Goal: Information Seeking & Learning: Check status

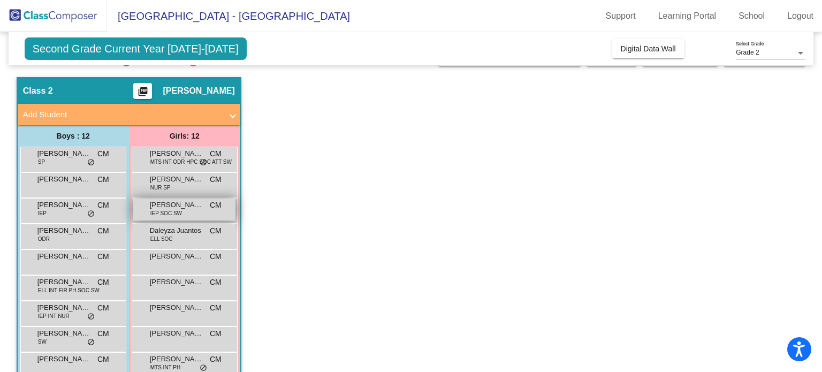
scroll to position [23, 0]
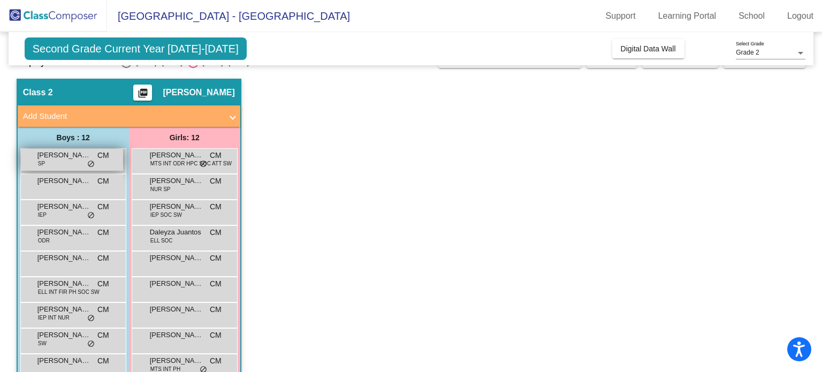
click at [48, 158] on span "[PERSON_NAME] [PERSON_NAME] [PERSON_NAME]" at bounding box center [64, 155] width 54 height 11
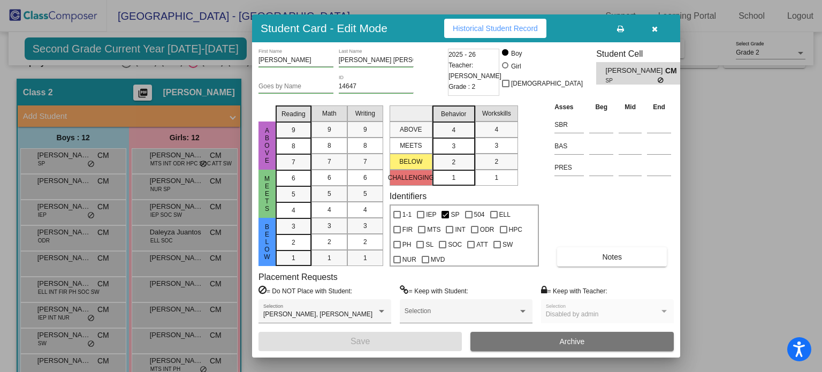
click at [465, 27] on span "Historical Student Record" at bounding box center [495, 28] width 85 height 9
click at [652, 25] on icon "button" at bounding box center [655, 28] width 6 height 7
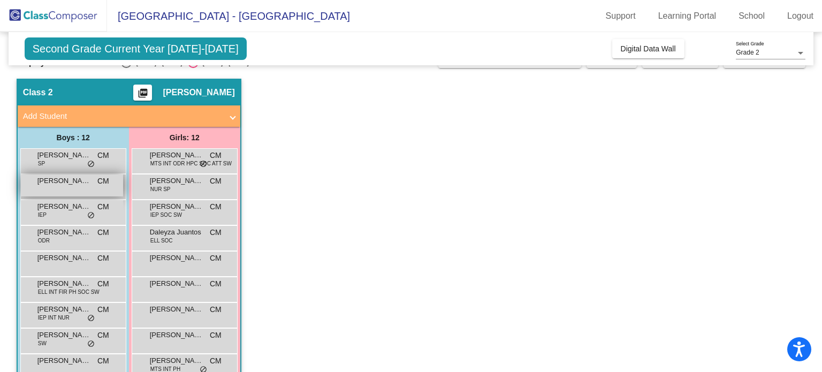
click at [59, 188] on div "[PERSON_NAME] [PERSON_NAME] lock do_not_disturb_alt" at bounding box center [72, 186] width 102 height 22
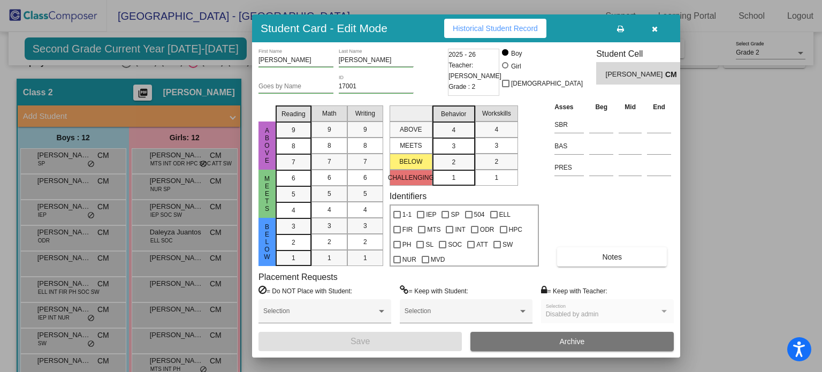
click at [481, 27] on span "Historical Student Record" at bounding box center [495, 28] width 85 height 9
click at [655, 29] on icon "button" at bounding box center [655, 28] width 6 height 7
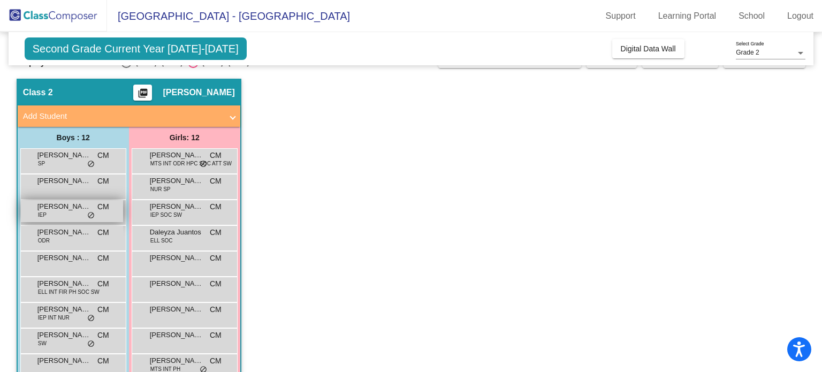
click at [88, 214] on span "do_not_disturb_alt" at bounding box center [90, 215] width 7 height 9
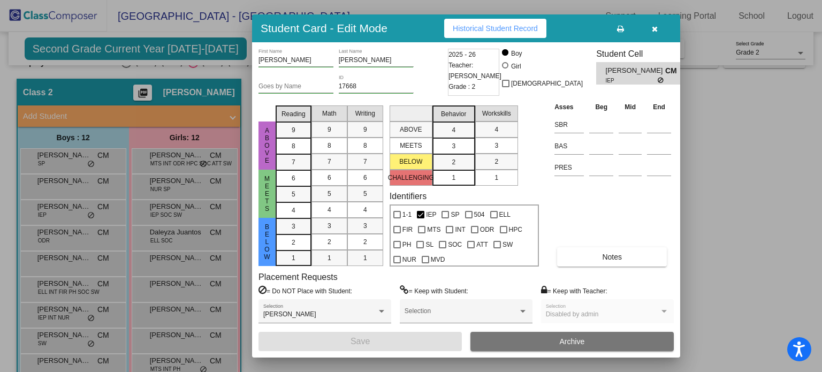
click at [450, 34] on button "Historical Student Record" at bounding box center [495, 28] width 102 height 19
click at [654, 29] on icon "button" at bounding box center [655, 28] width 6 height 7
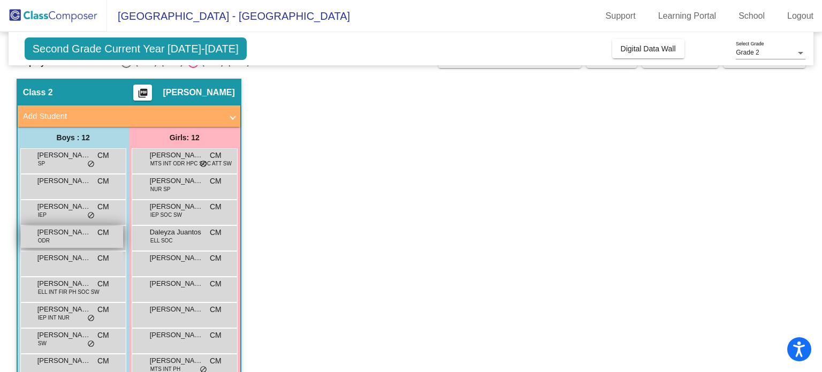
click at [71, 233] on span "[PERSON_NAME]" at bounding box center [64, 232] width 54 height 11
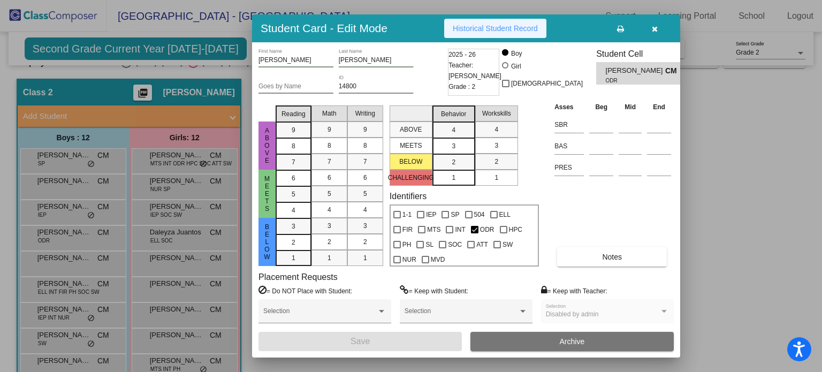
click at [493, 33] on span "Historical Student Record" at bounding box center [495, 28] width 85 height 9
click at [655, 28] on icon "button" at bounding box center [655, 28] width 6 height 7
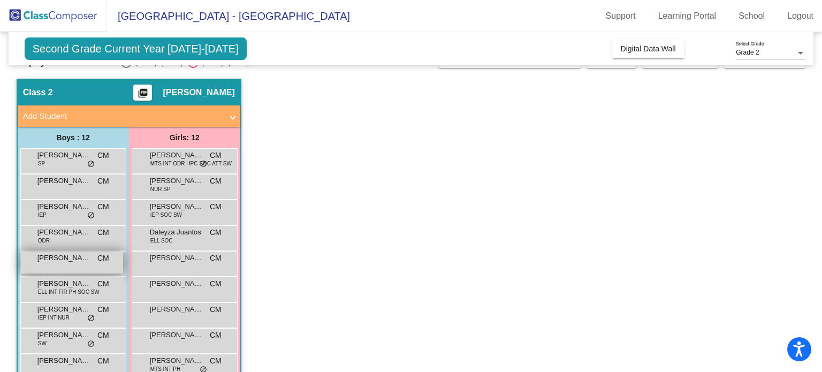
click at [81, 261] on span "[PERSON_NAME]" at bounding box center [64, 258] width 54 height 11
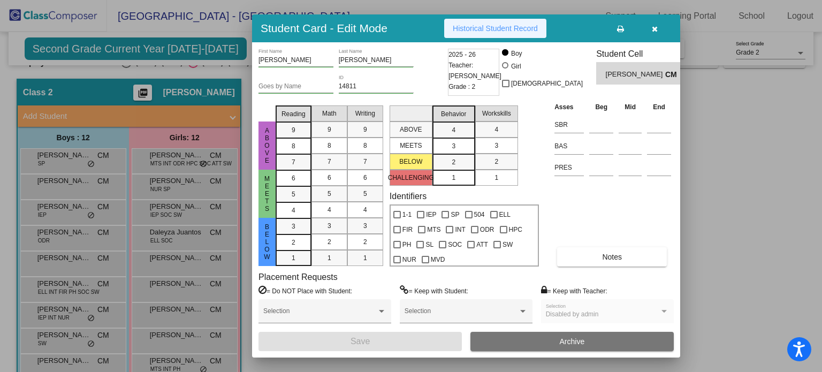
click at [502, 31] on span "Historical Student Record" at bounding box center [495, 28] width 85 height 9
click at [657, 26] on icon "button" at bounding box center [655, 28] width 6 height 7
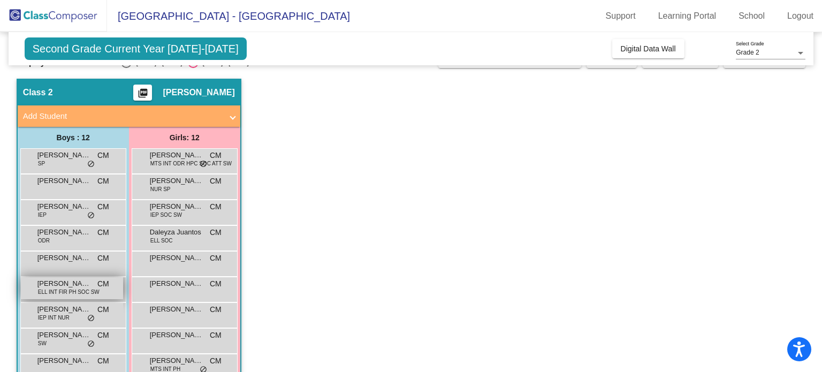
click at [79, 283] on span "[PERSON_NAME]" at bounding box center [64, 283] width 54 height 11
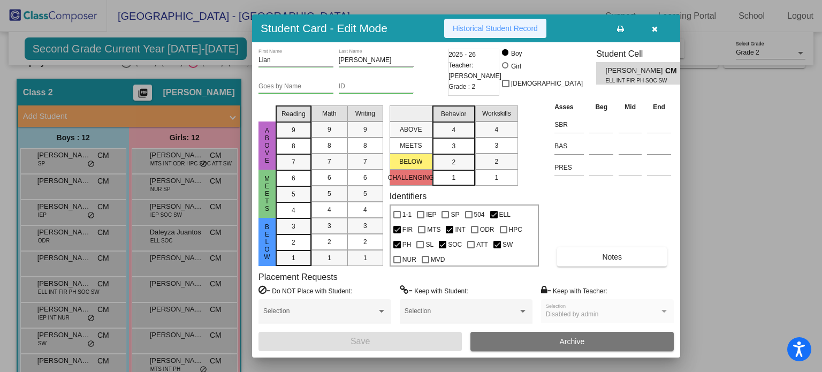
click at [502, 34] on button "Historical Student Record" at bounding box center [495, 28] width 102 height 19
click at [654, 32] on icon "button" at bounding box center [655, 28] width 6 height 7
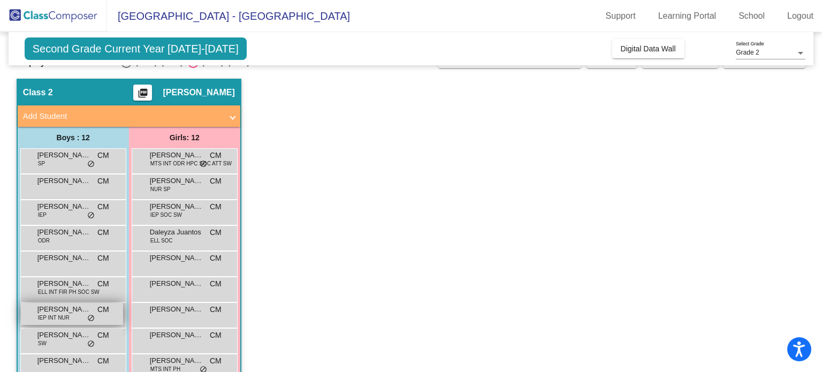
click at [52, 310] on span "[PERSON_NAME]" at bounding box center [64, 309] width 54 height 11
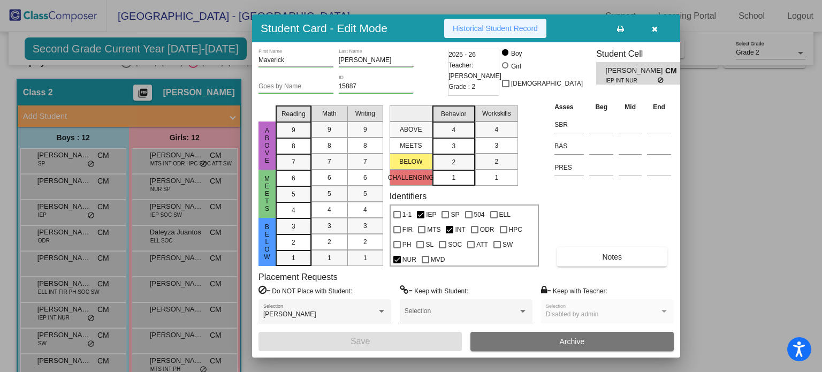
click at [492, 30] on span "Historical Student Record" at bounding box center [495, 28] width 85 height 9
click at [656, 25] on icon "button" at bounding box center [655, 28] width 6 height 7
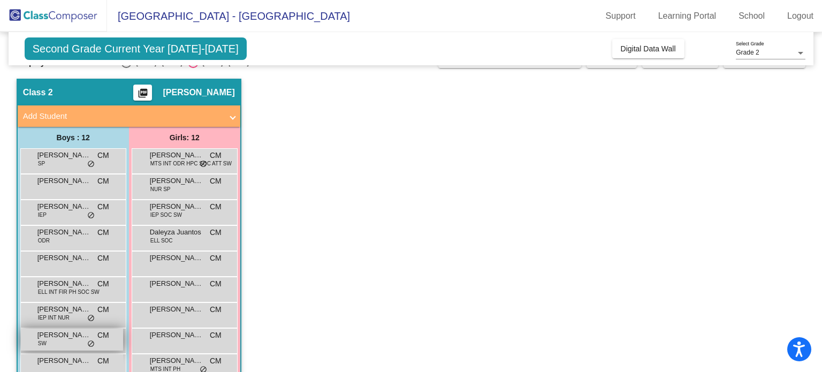
click at [50, 336] on span "[PERSON_NAME]" at bounding box center [64, 335] width 54 height 11
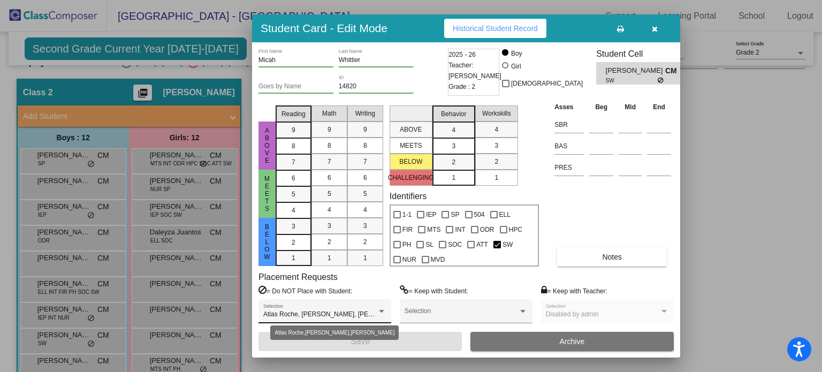
click at [381, 310] on div at bounding box center [381, 311] width 5 height 3
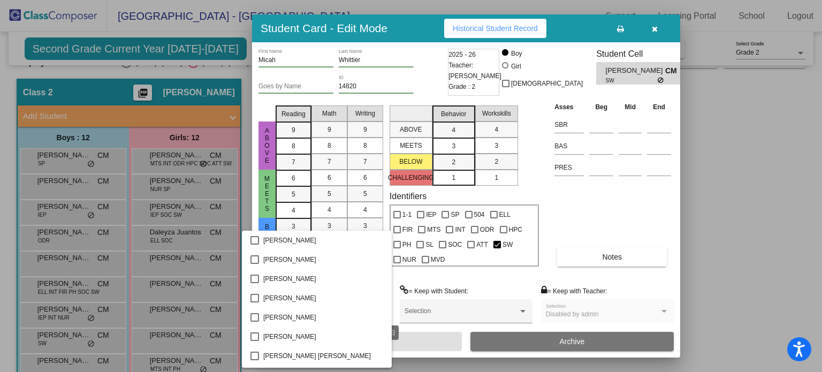
scroll to position [118, 0]
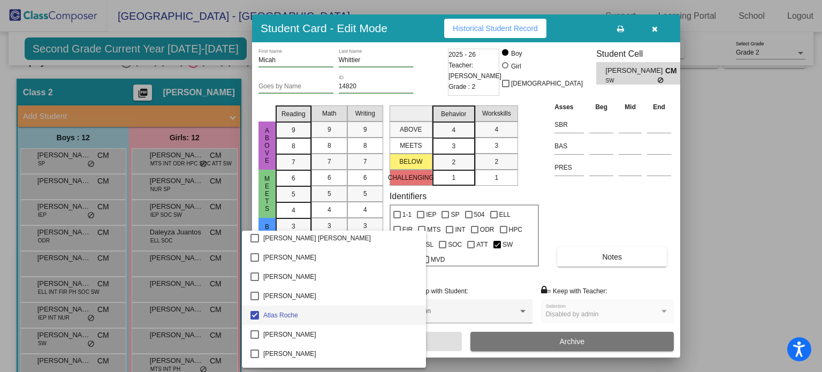
click at [513, 273] on div at bounding box center [411, 186] width 822 height 372
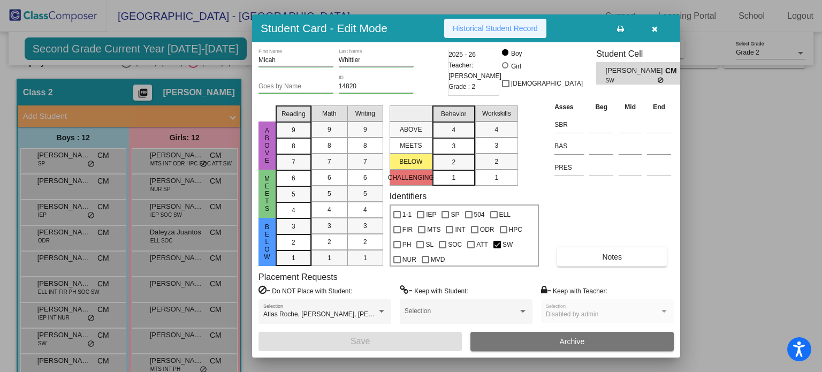
click at [484, 32] on span "Historical Student Record" at bounding box center [495, 28] width 85 height 9
click at [653, 25] on icon "button" at bounding box center [655, 28] width 6 height 7
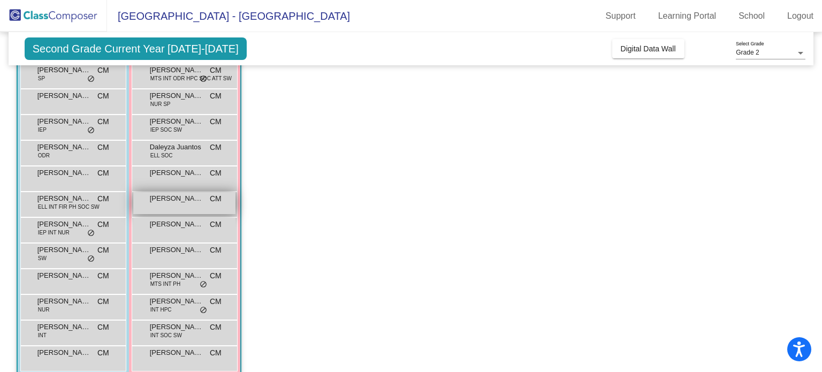
scroll to position [113, 0]
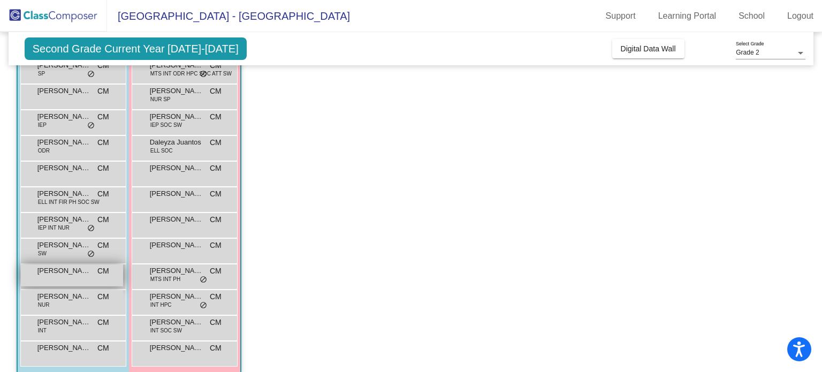
click at [75, 269] on span "[PERSON_NAME]" at bounding box center [64, 271] width 54 height 11
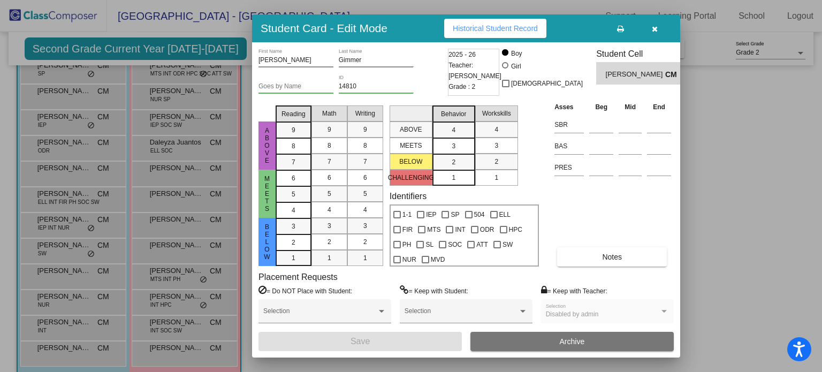
click at [511, 26] on span "Historical Student Record" at bounding box center [495, 28] width 85 height 9
click at [657, 27] on button "button" at bounding box center [655, 28] width 34 height 19
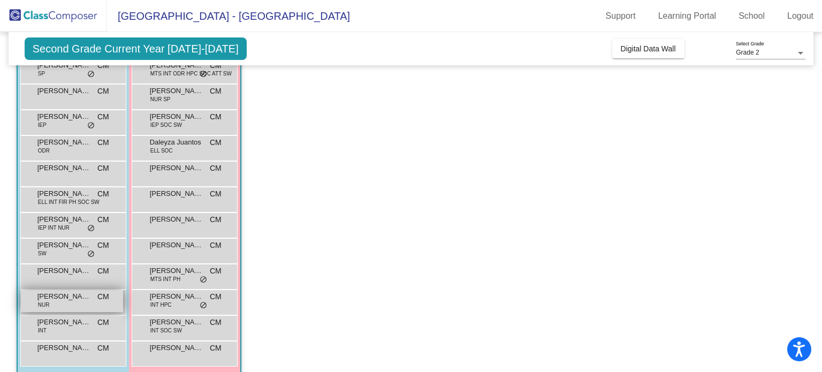
click at [59, 295] on span "[PERSON_NAME]" at bounding box center [64, 296] width 54 height 11
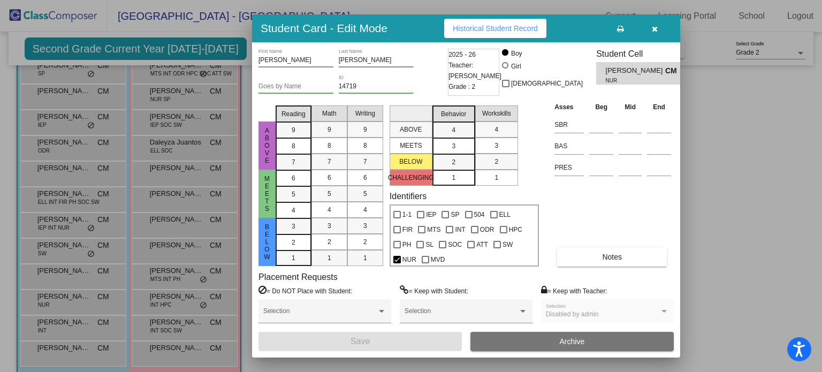
click at [477, 30] on span "Historical Student Record" at bounding box center [495, 28] width 85 height 9
click at [649, 29] on button "button" at bounding box center [655, 28] width 34 height 19
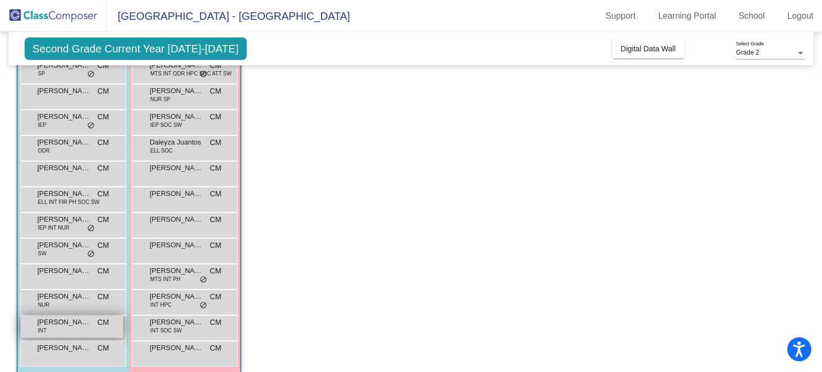
click at [59, 323] on span "[PERSON_NAME]" at bounding box center [64, 322] width 54 height 11
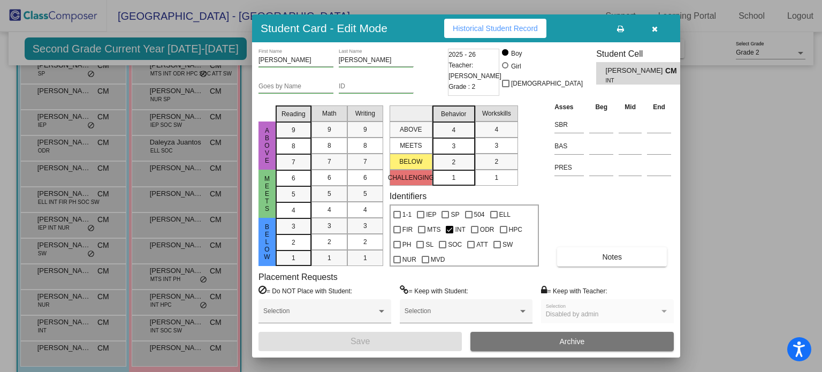
click at [495, 27] on span "Historical Student Record" at bounding box center [495, 28] width 85 height 9
click at [651, 27] on button "button" at bounding box center [655, 28] width 34 height 19
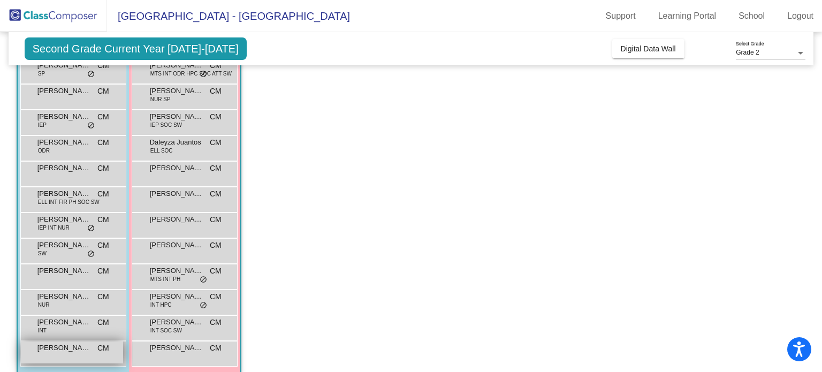
click at [47, 344] on span "[PERSON_NAME]" at bounding box center [64, 348] width 54 height 11
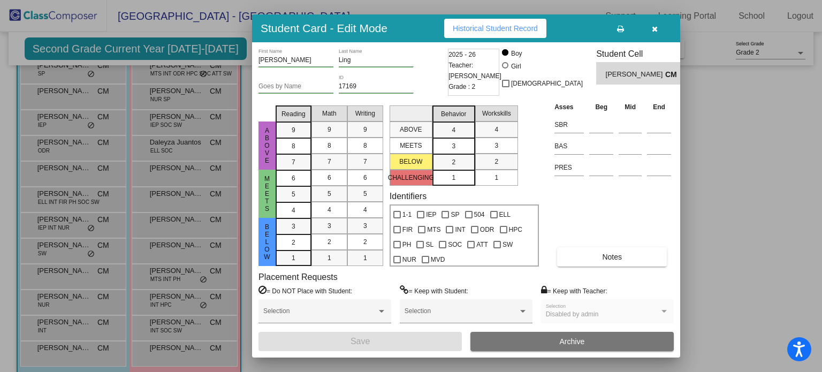
click at [499, 30] on span "Historical Student Record" at bounding box center [495, 28] width 85 height 9
click at [659, 26] on button "button" at bounding box center [655, 28] width 34 height 19
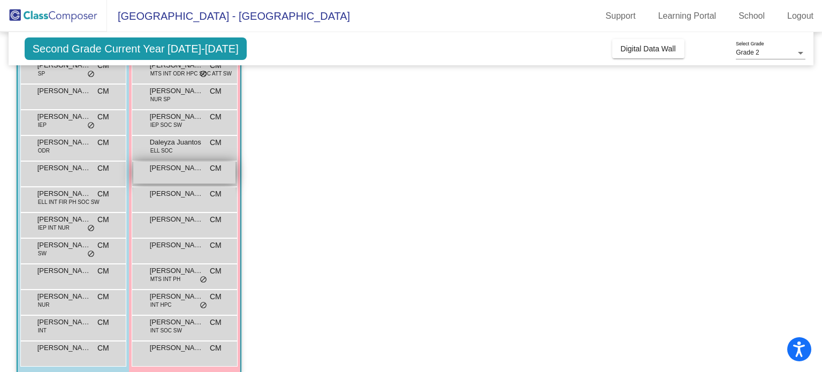
scroll to position [43, 0]
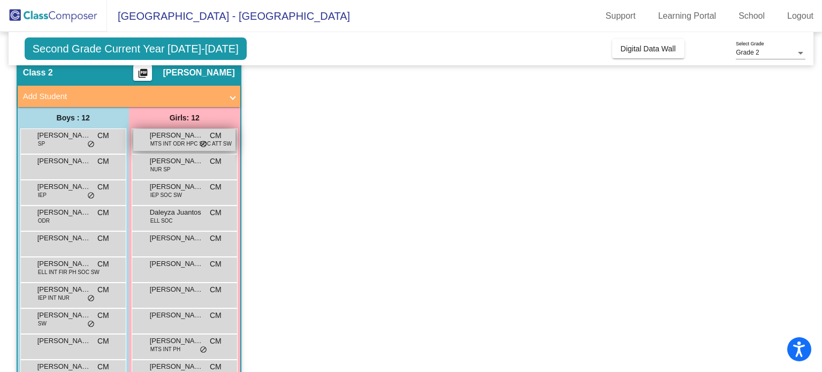
click at [184, 141] on span "MTS INT ODR HPC SOC ATT SW" at bounding box center [190, 144] width 81 height 8
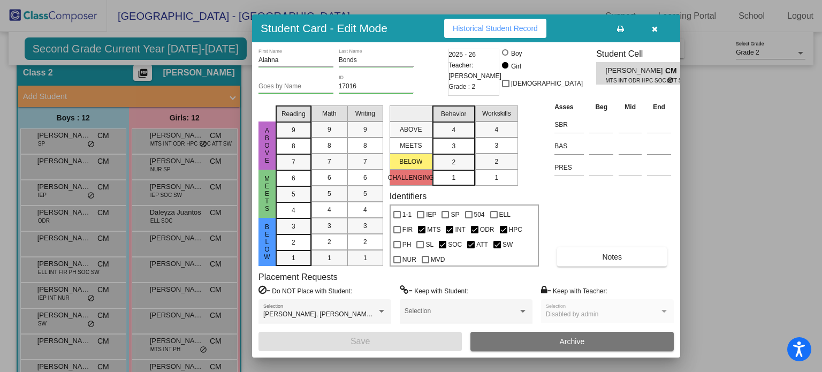
click at [507, 29] on span "Historical Student Record" at bounding box center [495, 28] width 85 height 9
click at [654, 27] on icon "button" at bounding box center [655, 28] width 6 height 7
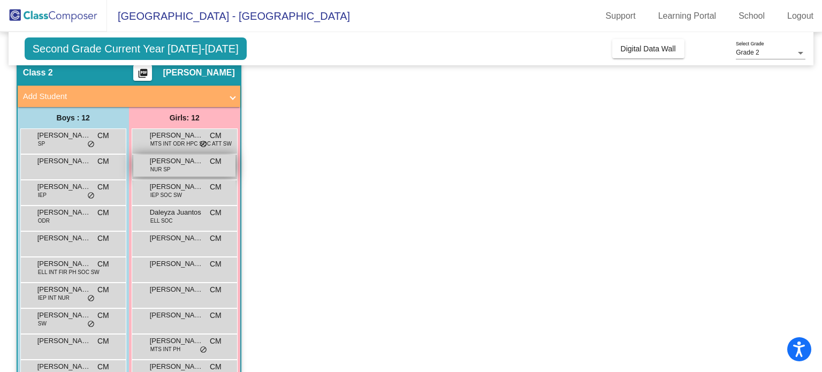
click at [176, 171] on div "[PERSON_NAME] NUR SP CM lock do_not_disturb_alt" at bounding box center [184, 166] width 102 height 22
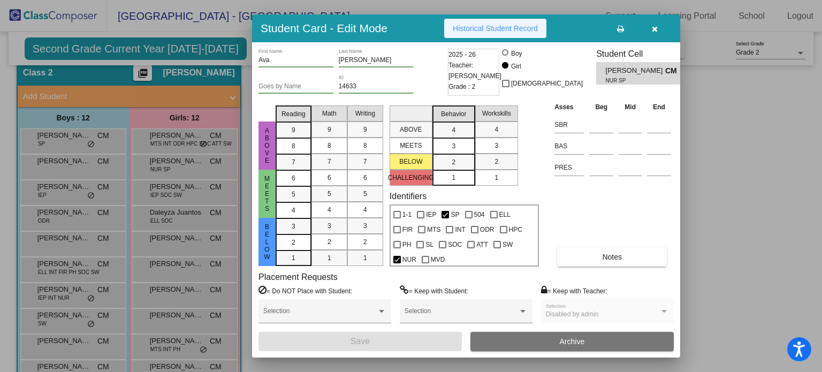
click at [463, 28] on span "Historical Student Record" at bounding box center [495, 28] width 85 height 9
click at [656, 27] on icon "button" at bounding box center [655, 28] width 6 height 7
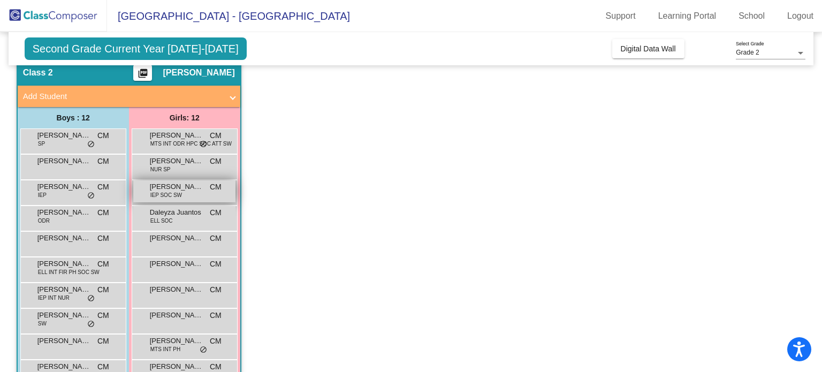
click at [191, 192] on div "[PERSON_NAME] IEP SOC SW CM lock do_not_disturb_alt" at bounding box center [184, 191] width 102 height 22
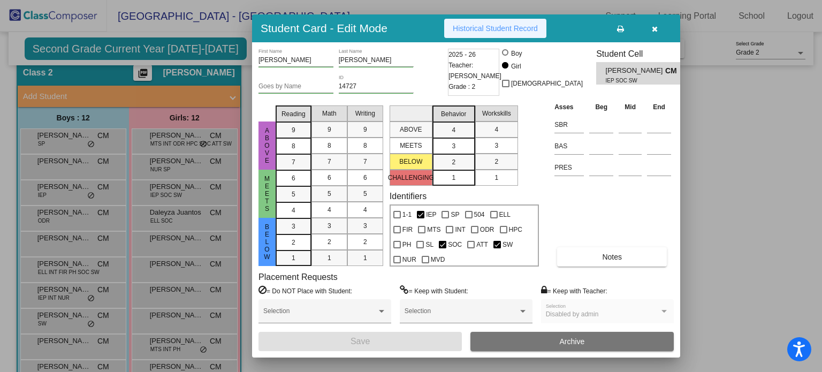
click at [501, 33] on span "Historical Student Record" at bounding box center [495, 28] width 85 height 9
click at [653, 24] on span "button" at bounding box center [655, 28] width 6 height 9
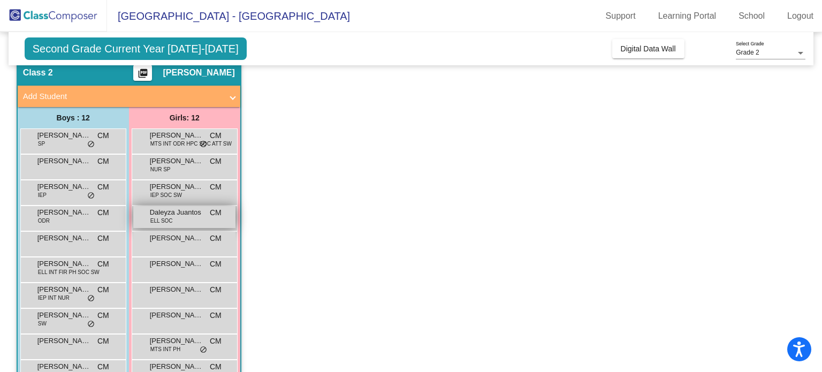
click at [186, 214] on span "Daleyza Juantos" at bounding box center [177, 212] width 54 height 11
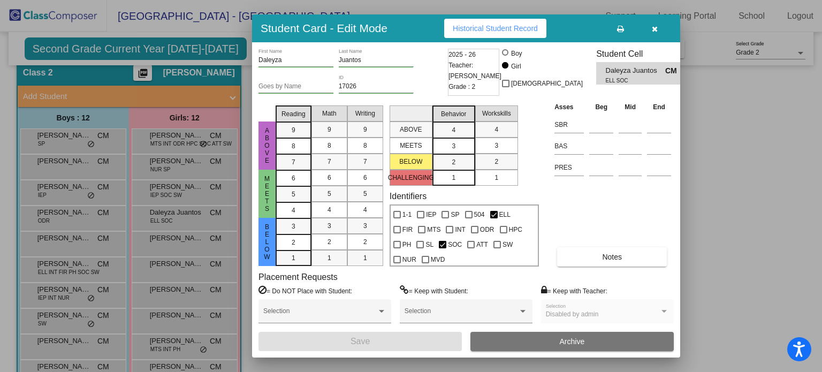
click at [475, 33] on span "Historical Student Record" at bounding box center [495, 28] width 85 height 9
click at [653, 27] on icon "button" at bounding box center [655, 28] width 6 height 7
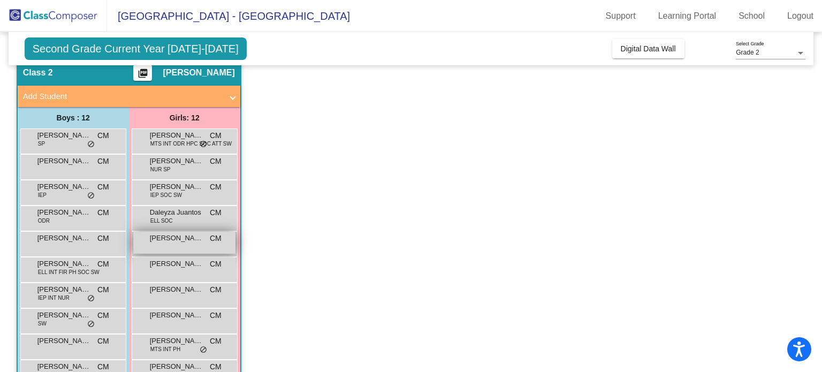
click at [176, 245] on div "[PERSON_NAME] lock do_not_disturb_alt" at bounding box center [184, 243] width 102 height 22
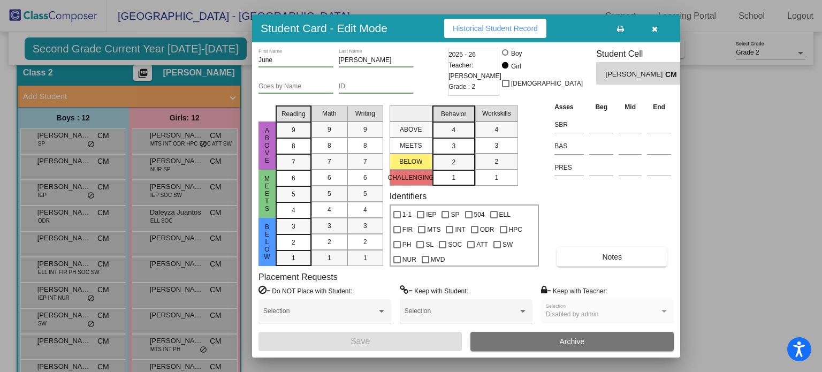
click at [470, 37] on button "Historical Student Record" at bounding box center [495, 28] width 102 height 19
click at [655, 29] on icon "button" at bounding box center [655, 28] width 6 height 7
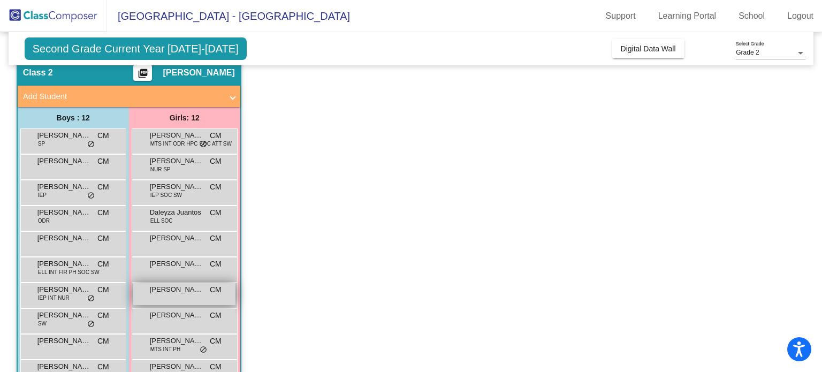
click at [179, 291] on span "[PERSON_NAME]" at bounding box center [177, 289] width 54 height 11
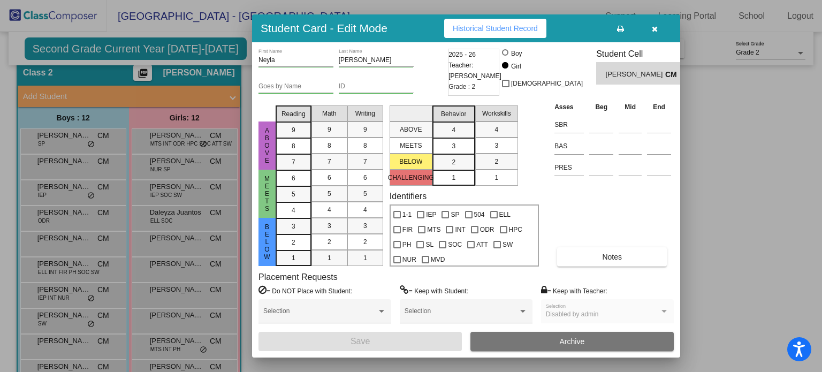
click at [654, 25] on icon "button" at bounding box center [655, 28] width 6 height 7
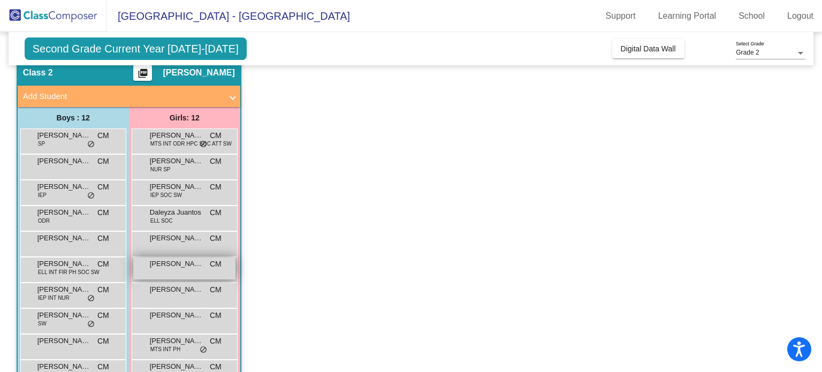
click at [172, 263] on span "[PERSON_NAME]" at bounding box center [177, 264] width 54 height 11
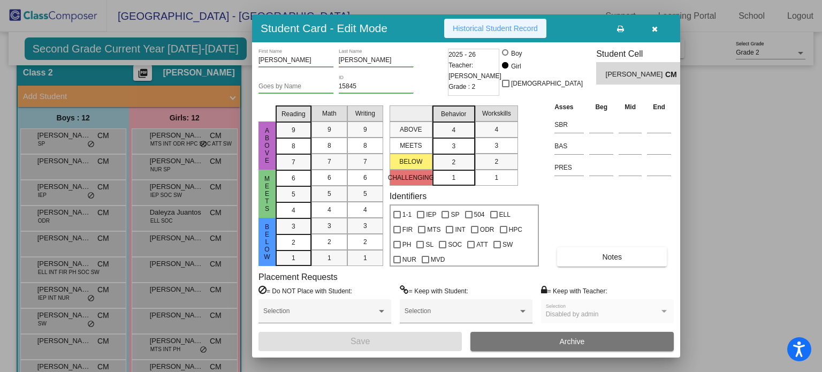
click at [458, 27] on span "Historical Student Record" at bounding box center [495, 28] width 85 height 9
click at [655, 27] on icon "button" at bounding box center [655, 28] width 6 height 7
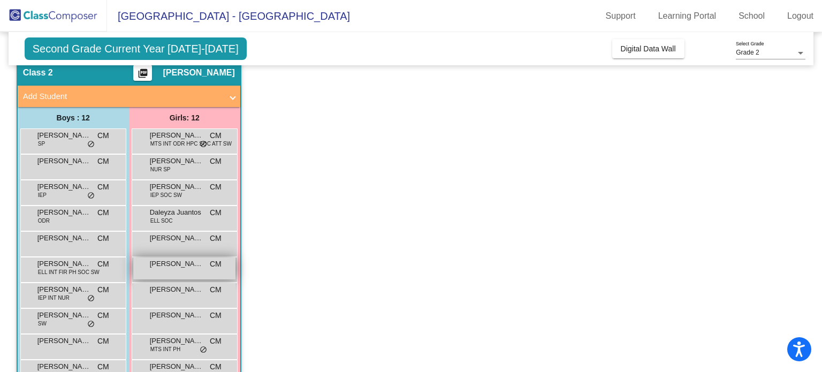
click at [180, 269] on div "[PERSON_NAME] CM lock do_not_disturb_alt" at bounding box center [184, 269] width 102 height 22
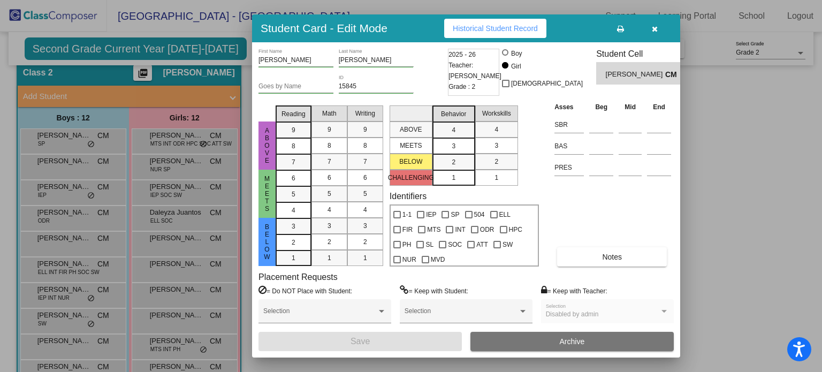
click at [526, 30] on span "Historical Student Record" at bounding box center [495, 28] width 85 height 9
click at [656, 29] on icon "button" at bounding box center [655, 28] width 6 height 7
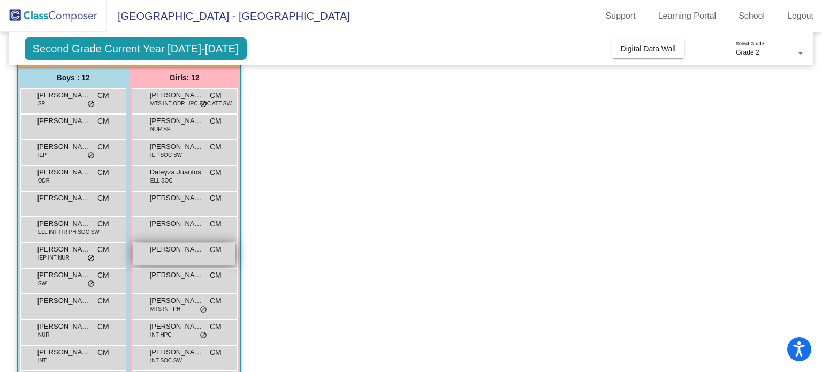
scroll to position [84, 0]
click at [177, 254] on div "[PERSON_NAME] CM lock do_not_disturb_alt" at bounding box center [184, 254] width 102 height 22
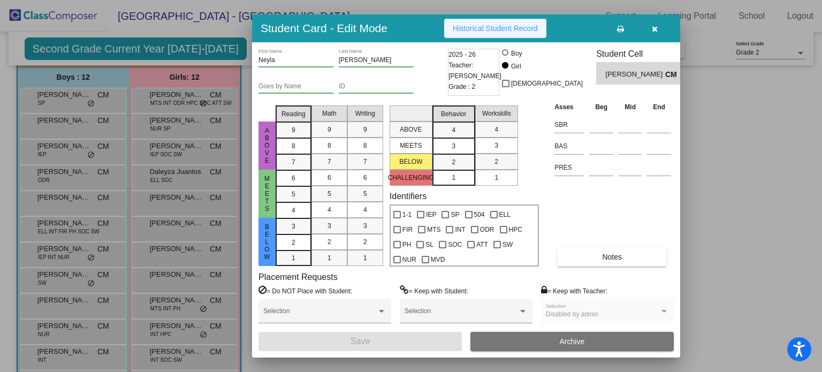
click at [501, 28] on span "Historical Student Record" at bounding box center [495, 28] width 85 height 9
click at [658, 26] on button "button" at bounding box center [655, 28] width 34 height 19
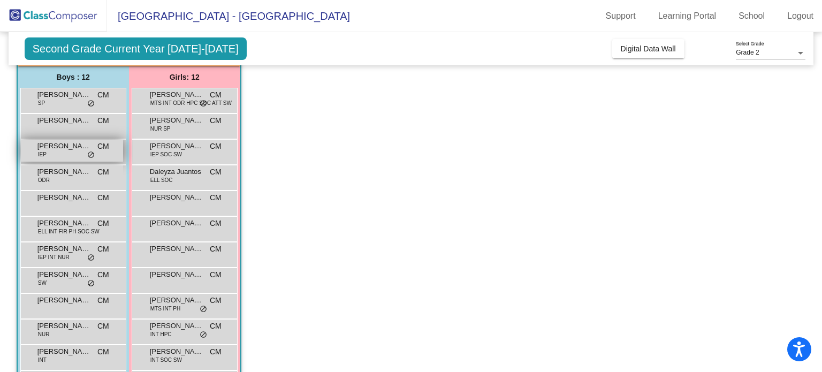
click at [77, 152] on div "[PERSON_NAME] IEP CM lock do_not_disturb_alt" at bounding box center [72, 151] width 102 height 22
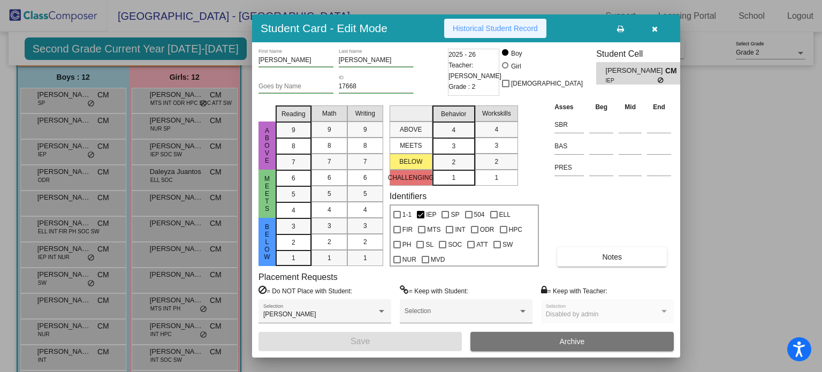
click at [510, 30] on span "Historical Student Record" at bounding box center [495, 28] width 85 height 9
click at [655, 26] on icon "button" at bounding box center [655, 28] width 6 height 7
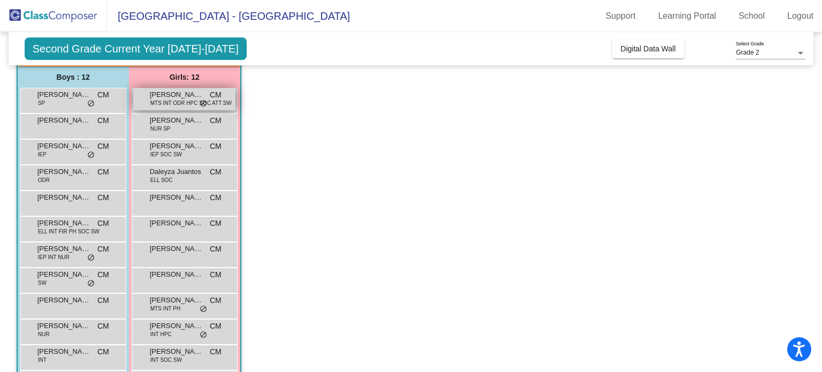
click at [184, 100] on span "MTS INT ODR HPC SOC ATT SW" at bounding box center [190, 103] width 81 height 8
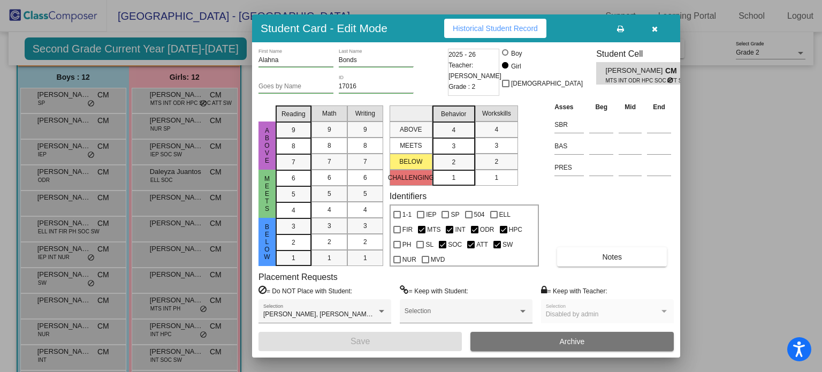
click at [507, 33] on button "Historical Student Record" at bounding box center [495, 28] width 102 height 19
click at [651, 25] on button "button" at bounding box center [655, 28] width 34 height 19
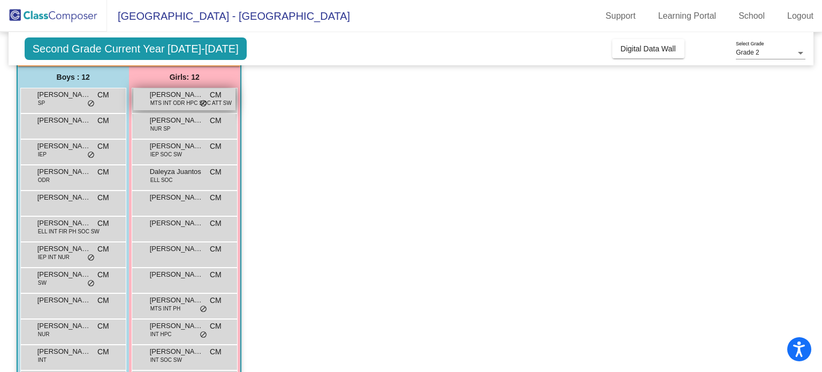
click at [191, 101] on span "MTS INT ODR HPC SOC ATT SW" at bounding box center [190, 103] width 81 height 8
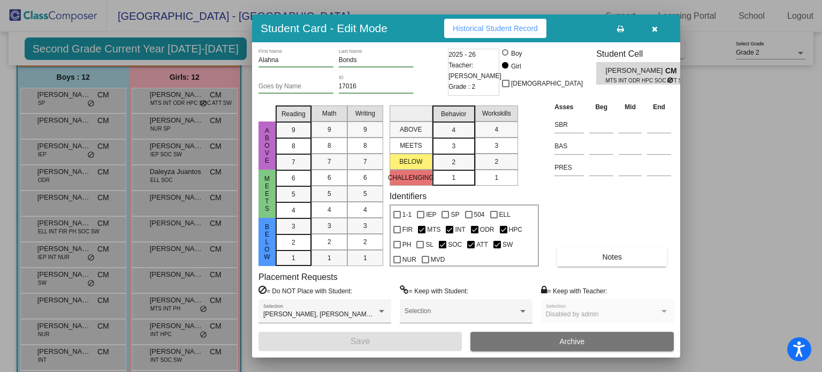
click at [659, 24] on button "button" at bounding box center [655, 28] width 34 height 19
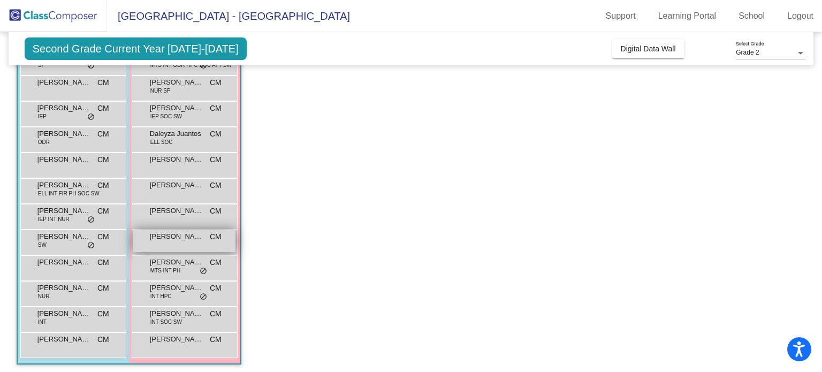
scroll to position [122, 0]
click at [195, 239] on span "[PERSON_NAME]" at bounding box center [177, 236] width 54 height 11
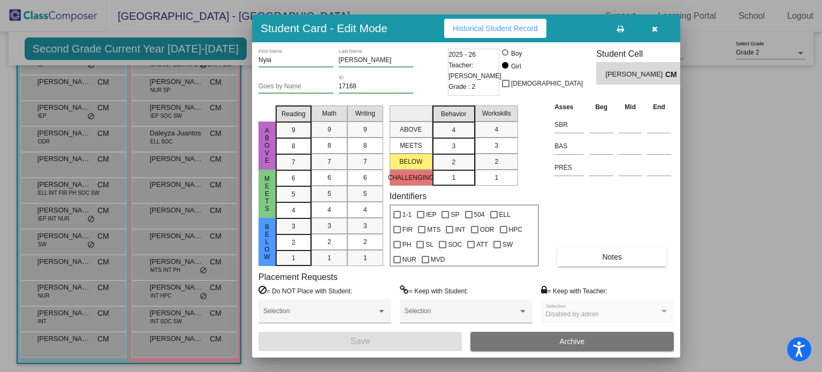
click at [475, 33] on button "Historical Student Record" at bounding box center [495, 28] width 102 height 19
click at [662, 29] on button "button" at bounding box center [655, 28] width 34 height 19
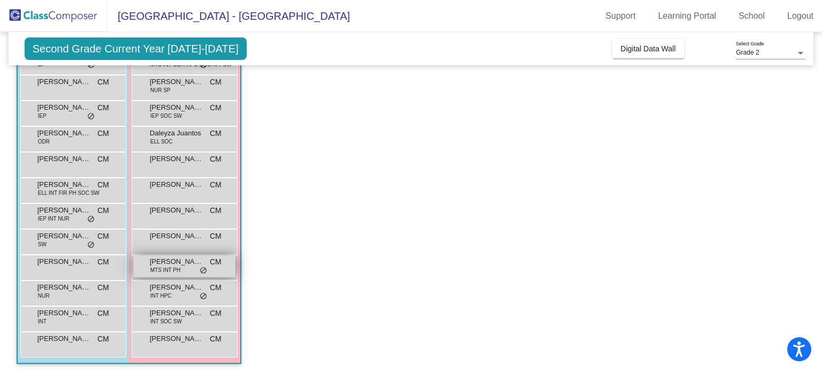
click at [185, 265] on span "[PERSON_NAME]" at bounding box center [177, 261] width 54 height 11
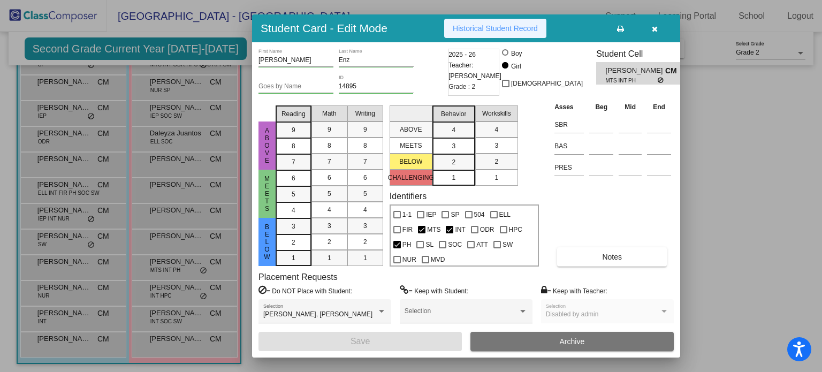
click at [474, 32] on span "Historical Student Record" at bounding box center [495, 28] width 85 height 9
click at [653, 28] on icon "button" at bounding box center [655, 28] width 6 height 7
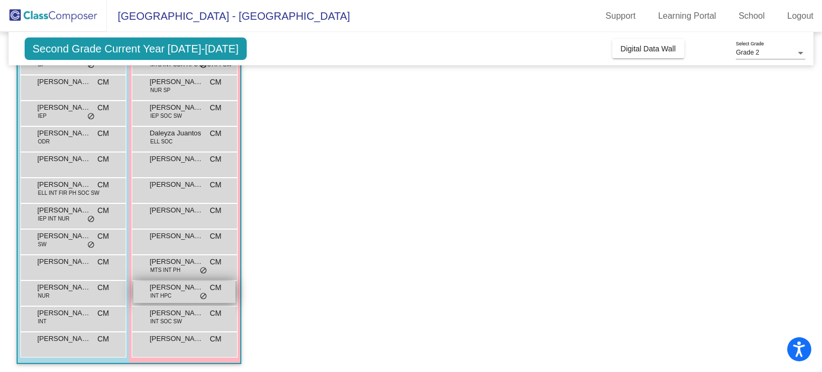
click at [183, 293] on div "[PERSON_NAME] INT HPC CM lock do_not_disturb_alt" at bounding box center [184, 292] width 102 height 22
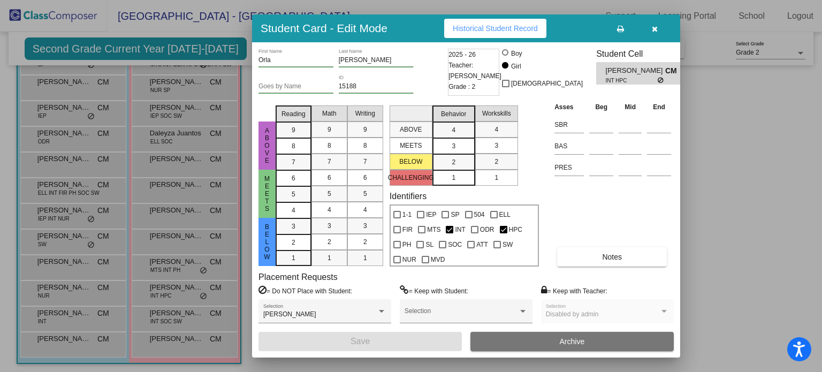
click at [504, 27] on span "Historical Student Record" at bounding box center [495, 28] width 85 height 9
click at [652, 29] on icon "button" at bounding box center [655, 28] width 6 height 7
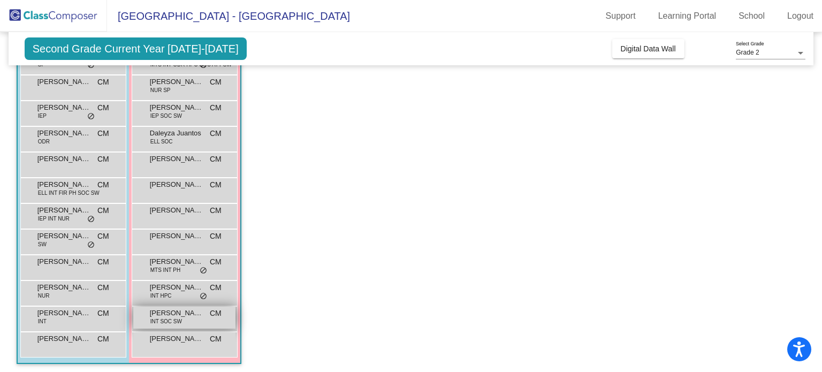
click at [161, 319] on span "INT SOC SW" at bounding box center [166, 322] width 32 height 8
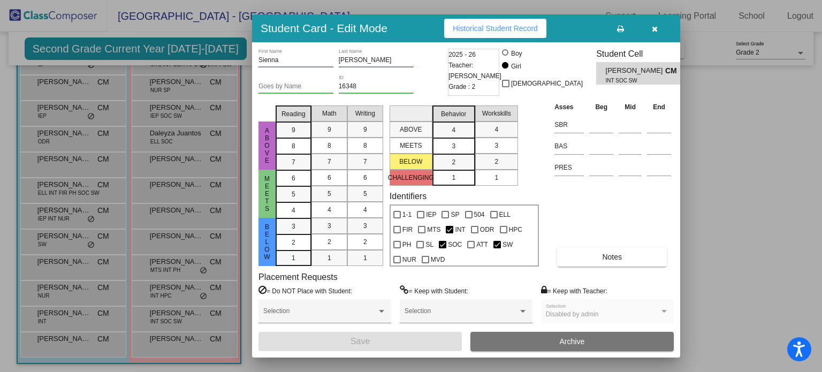
click at [493, 28] on span "Historical Student Record" at bounding box center [495, 28] width 85 height 9
click at [653, 29] on icon "button" at bounding box center [655, 28] width 6 height 7
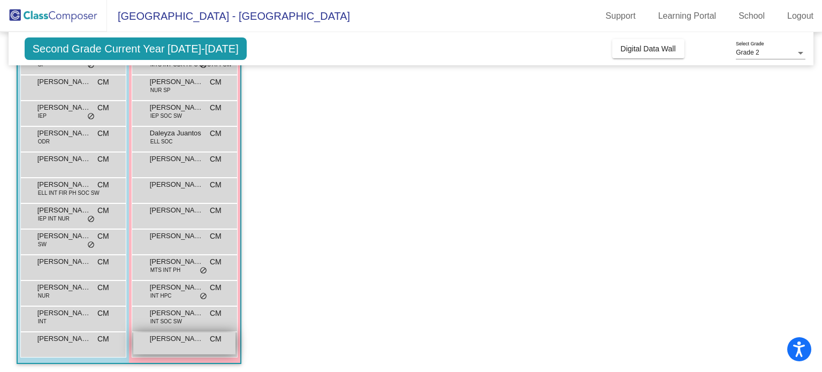
click at [178, 338] on span "[PERSON_NAME]" at bounding box center [177, 339] width 54 height 11
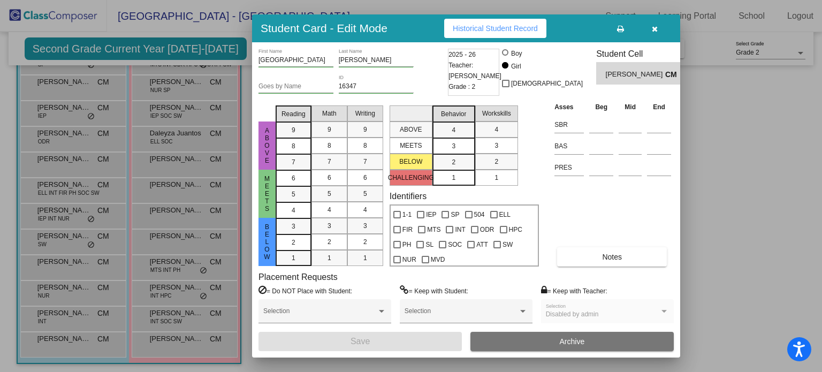
click at [472, 28] on span "Historical Student Record" at bounding box center [495, 28] width 85 height 9
click at [655, 28] on icon "button" at bounding box center [655, 28] width 6 height 7
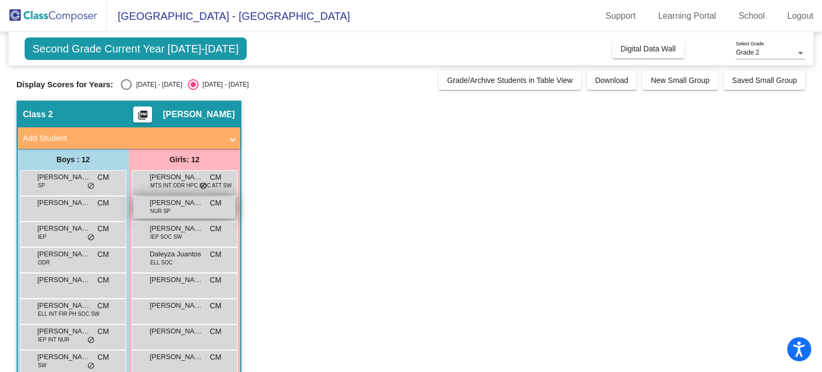
scroll to position [0, 0]
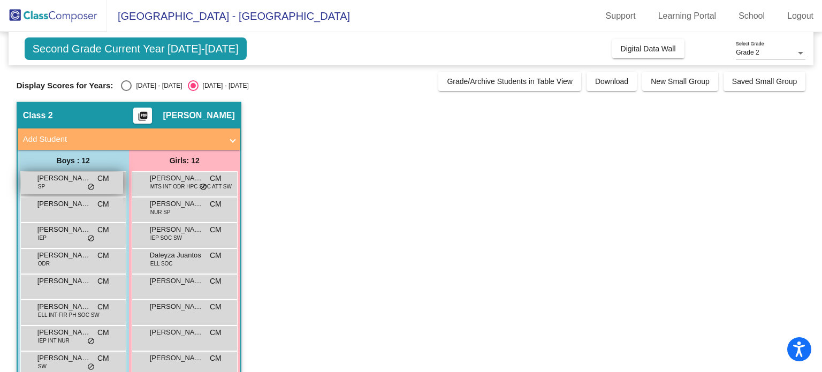
click at [77, 185] on div "[PERSON_NAME] [PERSON_NAME] [PERSON_NAME] CM lock do_not_disturb_alt" at bounding box center [72, 183] width 102 height 22
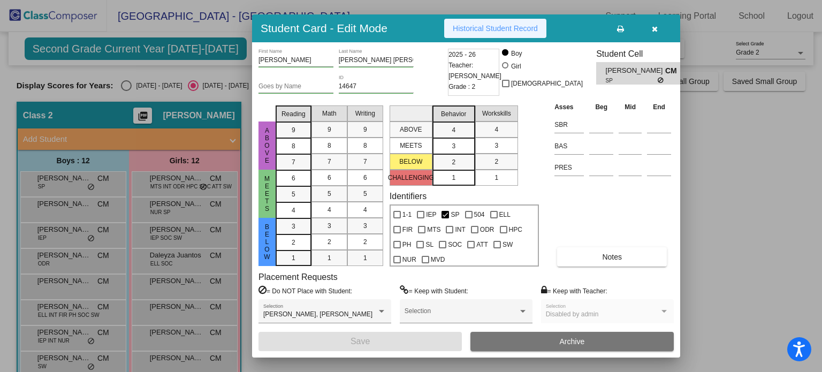
click at [499, 29] on span "Historical Student Record" at bounding box center [495, 28] width 85 height 9
click at [656, 27] on icon "button" at bounding box center [655, 28] width 6 height 7
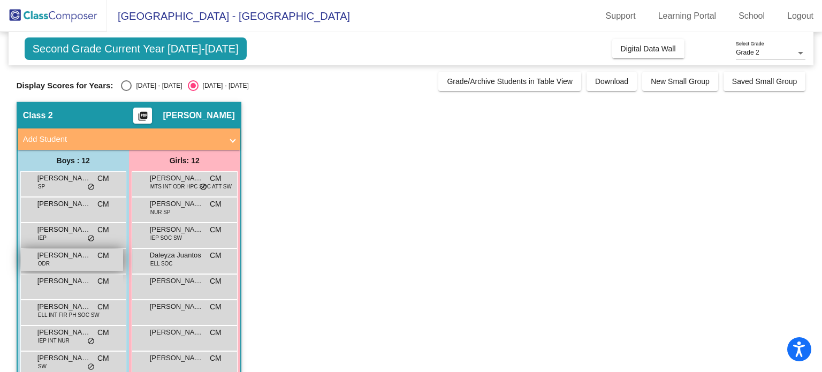
click at [100, 263] on div "[PERSON_NAME] ODR CM lock do_not_disturb_alt" at bounding box center [72, 260] width 102 height 22
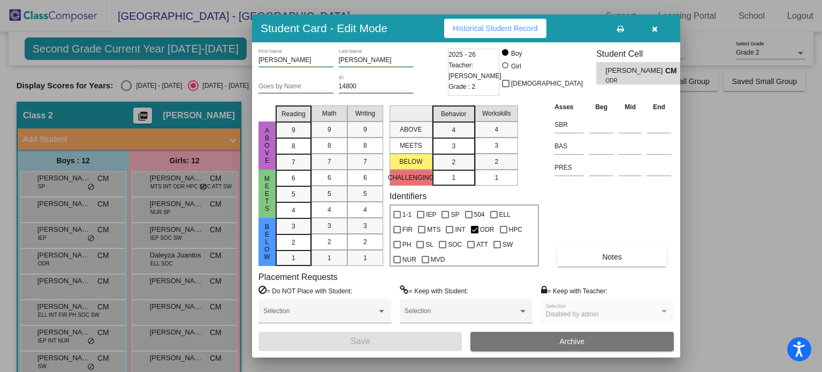
click at [516, 28] on span "Historical Student Record" at bounding box center [495, 28] width 85 height 9
click at [655, 30] on icon "button" at bounding box center [655, 28] width 6 height 7
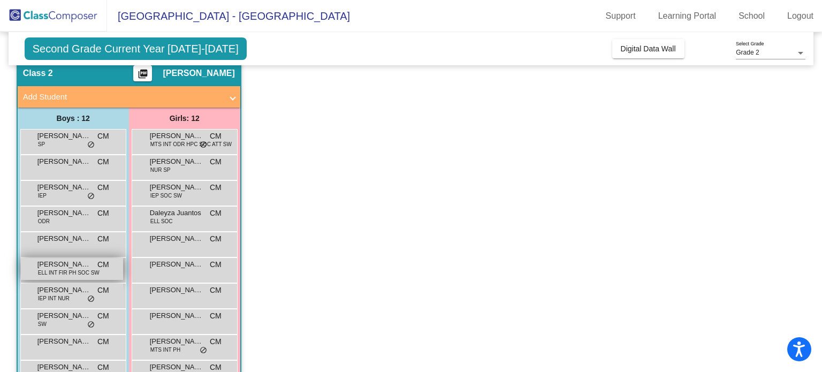
scroll to position [62, 0]
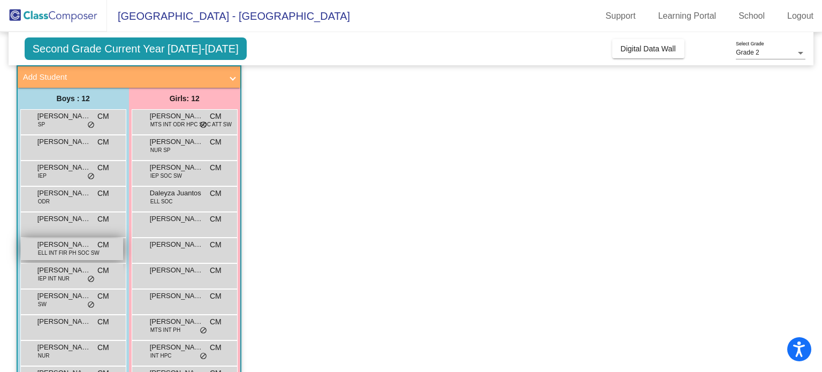
click at [90, 246] on span "[PERSON_NAME]" at bounding box center [64, 244] width 54 height 11
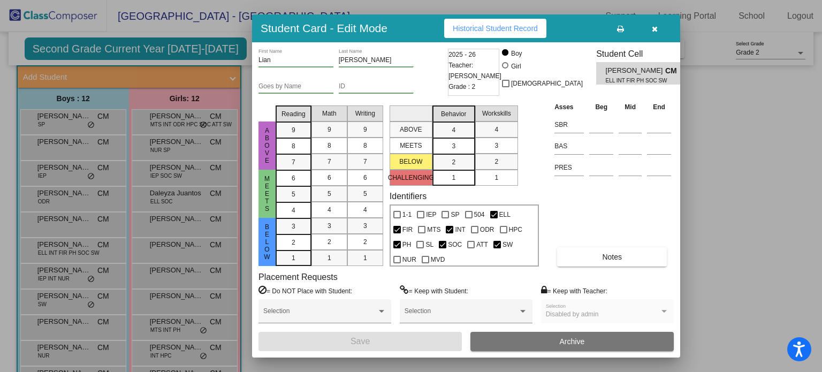
click at [475, 27] on span "Historical Student Record" at bounding box center [495, 28] width 85 height 9
click at [653, 33] on icon "button" at bounding box center [655, 28] width 6 height 7
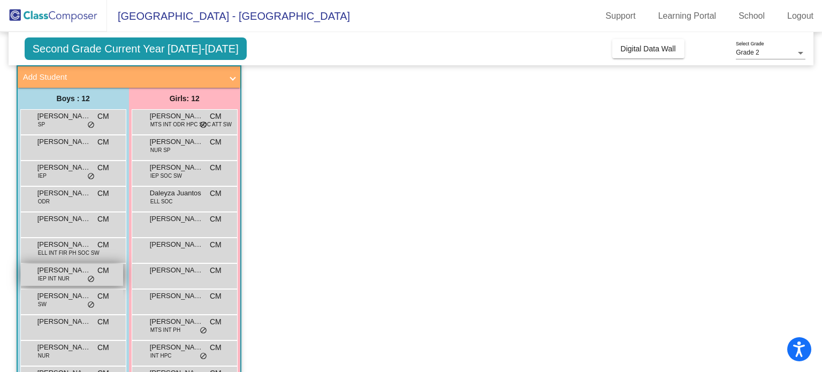
click at [66, 273] on span "[PERSON_NAME]" at bounding box center [64, 270] width 54 height 11
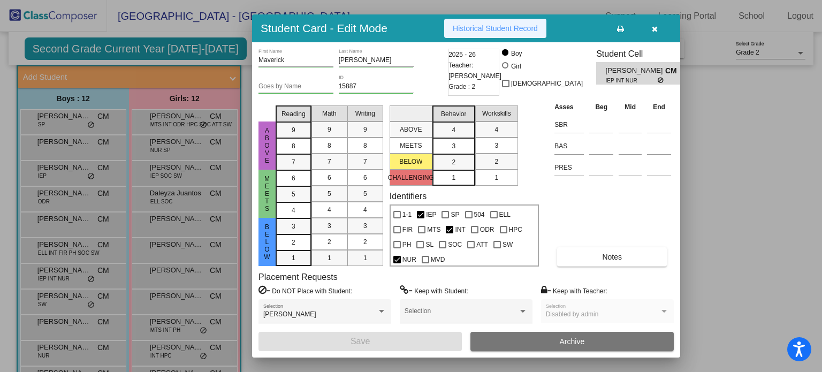
click at [497, 25] on span "Historical Student Record" at bounding box center [495, 28] width 85 height 9
click at [658, 26] on button "button" at bounding box center [655, 28] width 34 height 19
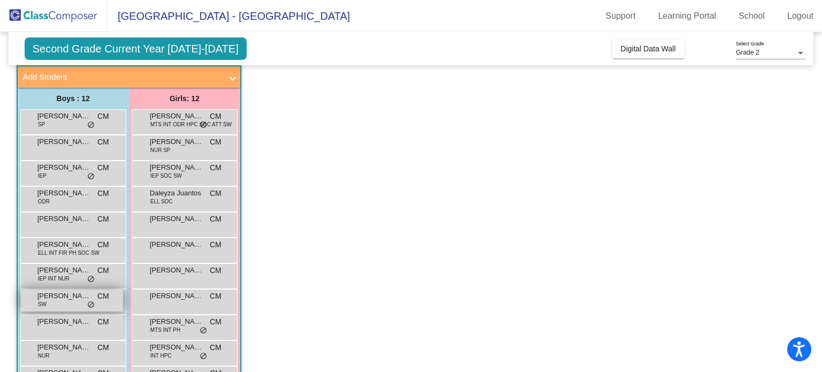
click at [75, 298] on span "[PERSON_NAME]" at bounding box center [64, 296] width 54 height 11
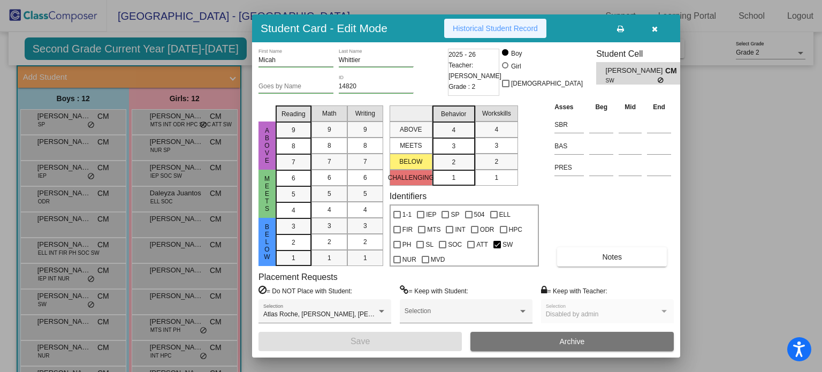
click at [482, 33] on button "Historical Student Record" at bounding box center [495, 28] width 102 height 19
click at [655, 31] on icon "button" at bounding box center [655, 28] width 6 height 7
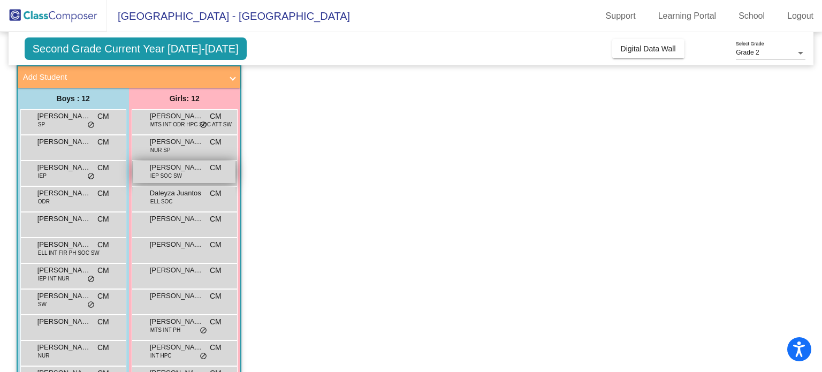
click at [162, 172] on span "IEP SOC SW" at bounding box center [166, 176] width 32 height 8
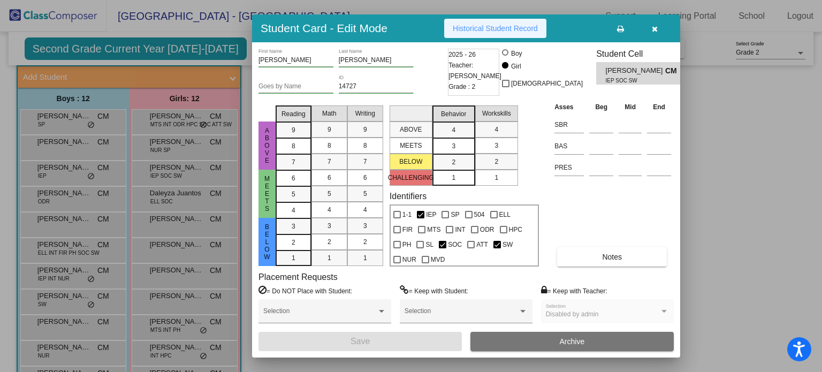
click at [535, 25] on span "Historical Student Record" at bounding box center [495, 28] width 85 height 9
click at [651, 29] on button "button" at bounding box center [655, 28] width 34 height 19
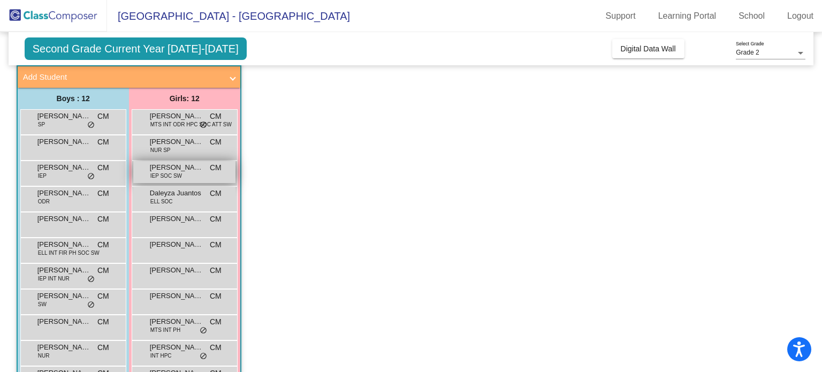
click at [161, 178] on span "IEP SOC SW" at bounding box center [166, 176] width 32 height 8
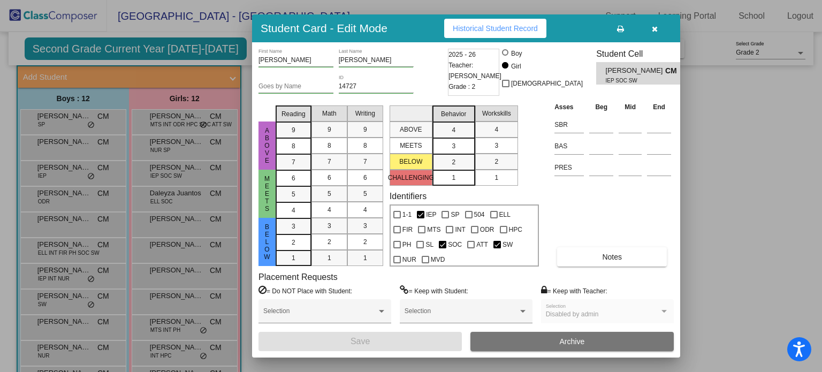
click at [492, 35] on button "Historical Student Record" at bounding box center [495, 28] width 102 height 19
click at [653, 27] on icon "button" at bounding box center [655, 28] width 6 height 7
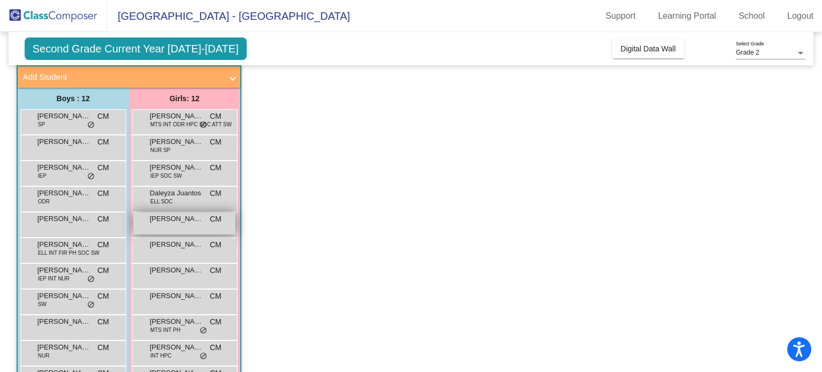
scroll to position [124, 0]
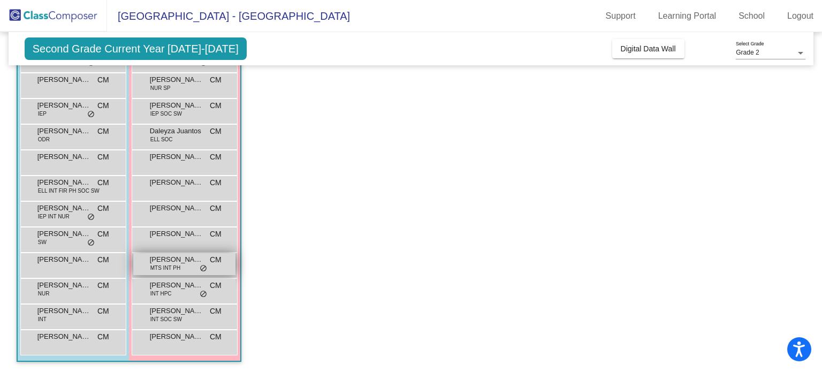
click at [171, 261] on span "[PERSON_NAME]" at bounding box center [177, 259] width 54 height 11
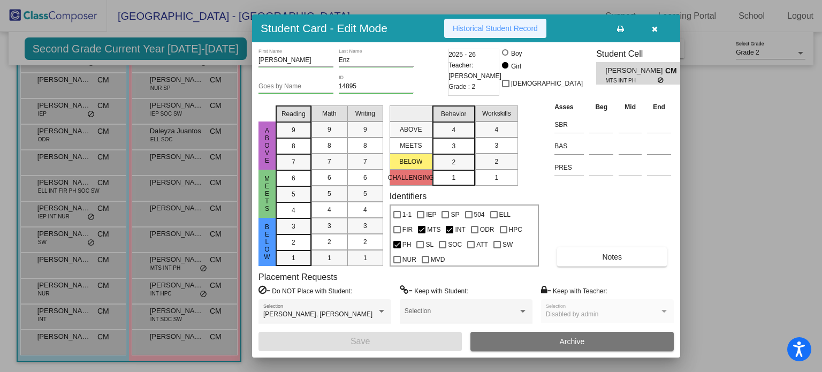
click at [497, 28] on span "Historical Student Record" at bounding box center [495, 28] width 85 height 9
click at [659, 29] on button "button" at bounding box center [655, 28] width 34 height 19
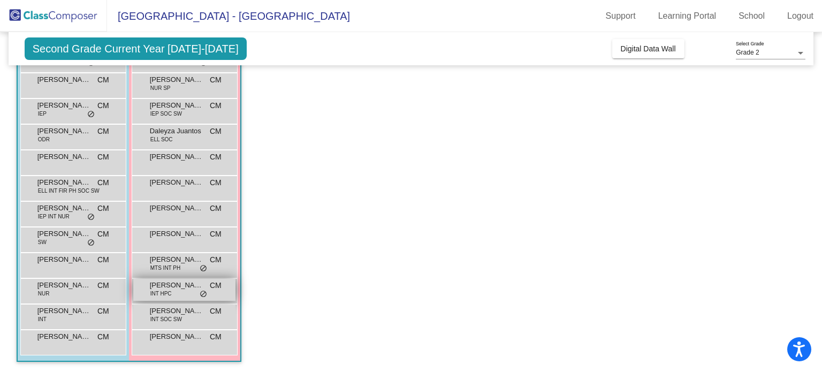
click at [191, 289] on span "[PERSON_NAME]" at bounding box center [177, 285] width 54 height 11
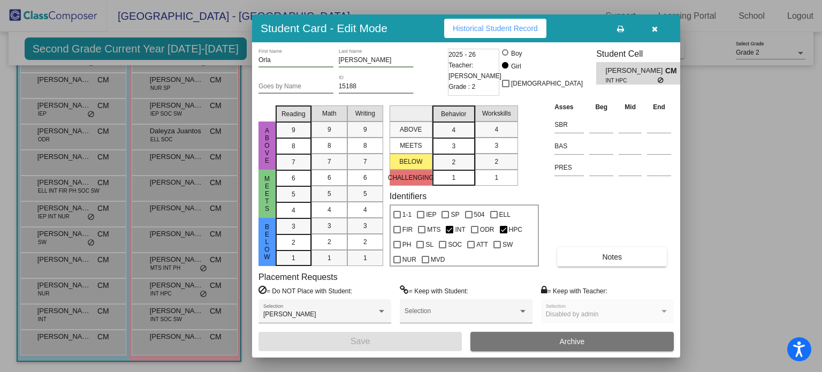
click at [508, 27] on span "Historical Student Record" at bounding box center [495, 28] width 85 height 9
click at [656, 25] on span "button" at bounding box center [655, 28] width 6 height 9
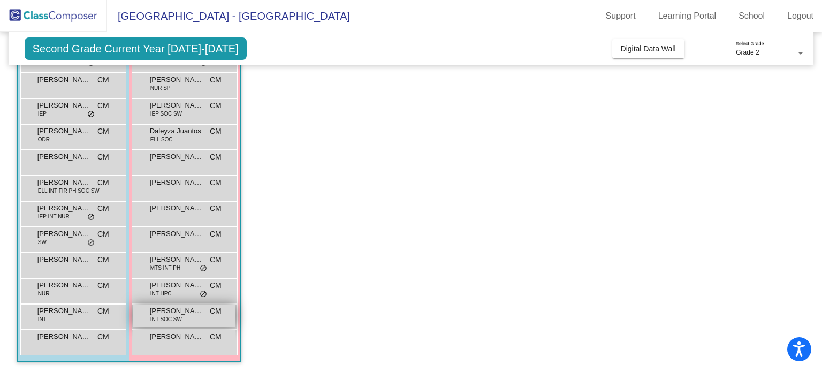
click at [176, 315] on span "INT SOC SW" at bounding box center [166, 319] width 32 height 8
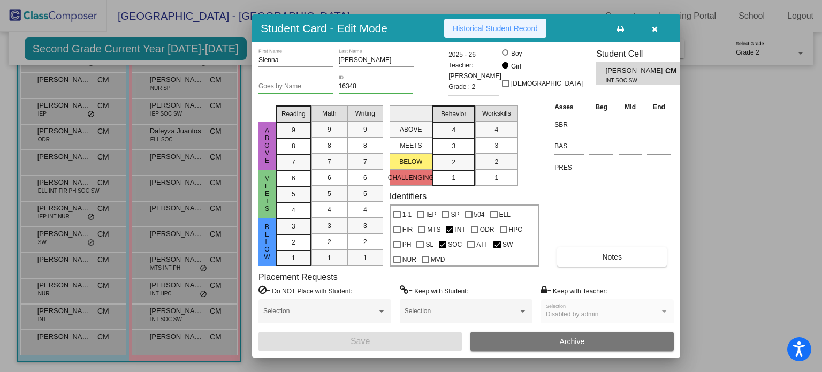
drag, startPoint x: 490, startPoint y: 25, endPoint x: 475, endPoint y: 27, distance: 15.1
click at [475, 27] on span "Historical Student Record" at bounding box center [495, 28] width 85 height 9
click at [653, 29] on icon "button" at bounding box center [655, 28] width 6 height 7
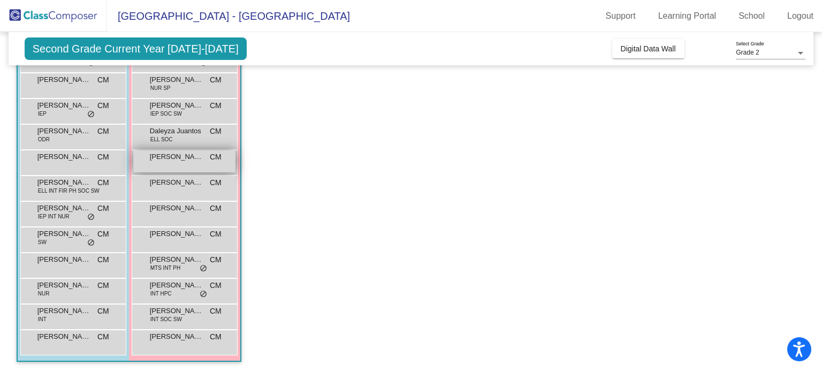
scroll to position [0, 0]
